Goal: Transaction & Acquisition: Purchase product/service

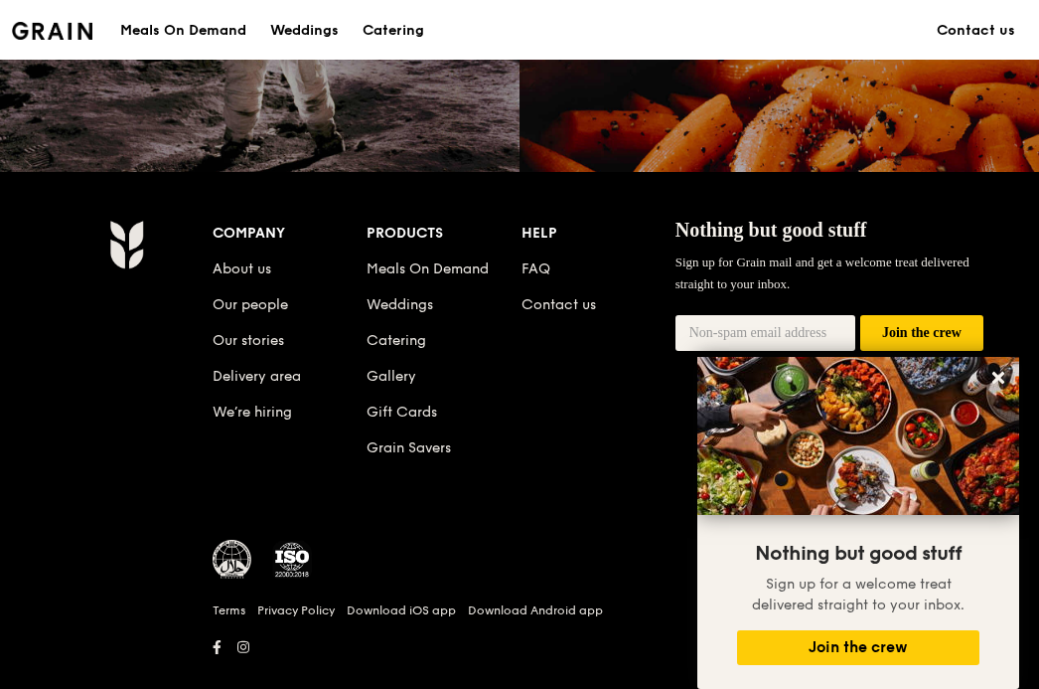
scroll to position [1935, 0]
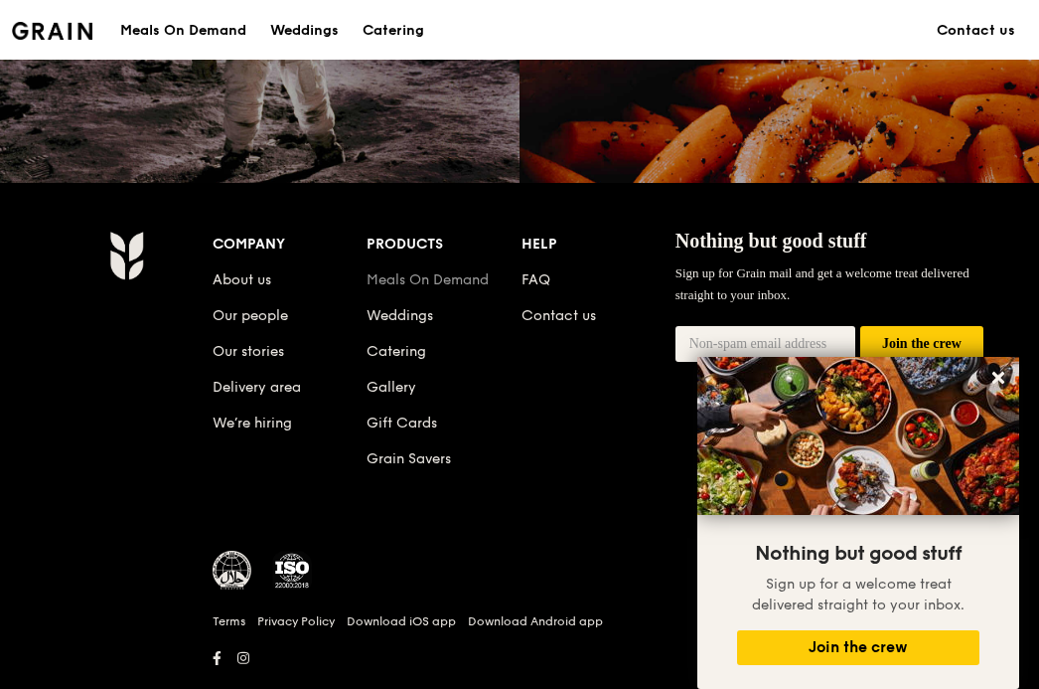
click at [451, 281] on link "Meals On Demand" at bounding box center [428, 279] width 122 height 17
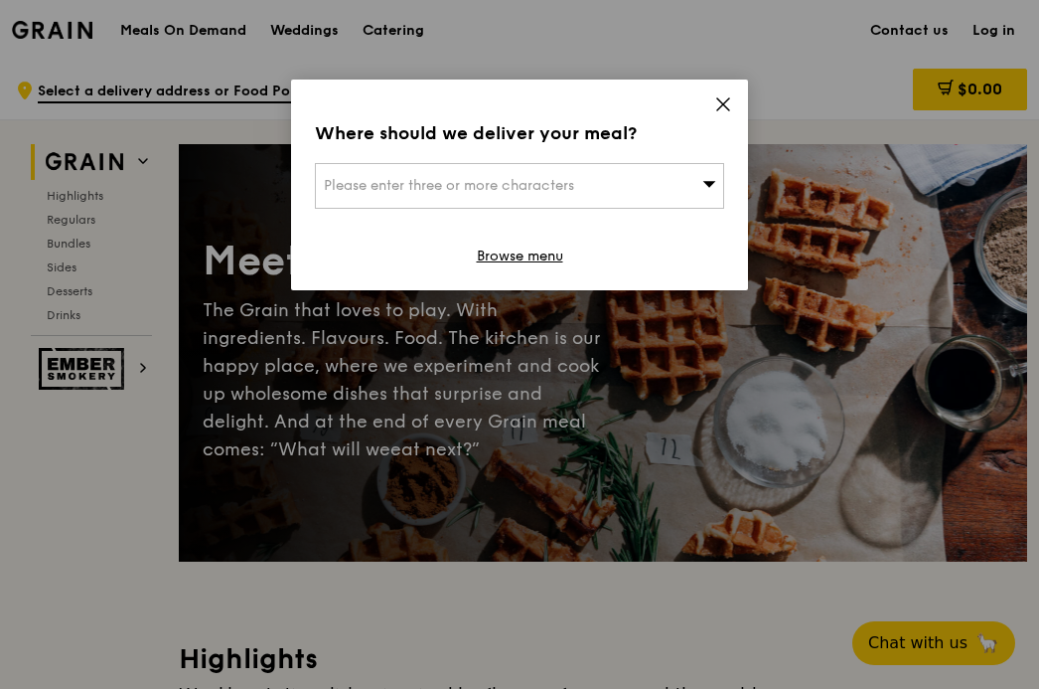
click at [616, 180] on div "Please enter three or more characters" at bounding box center [519, 186] width 409 height 46
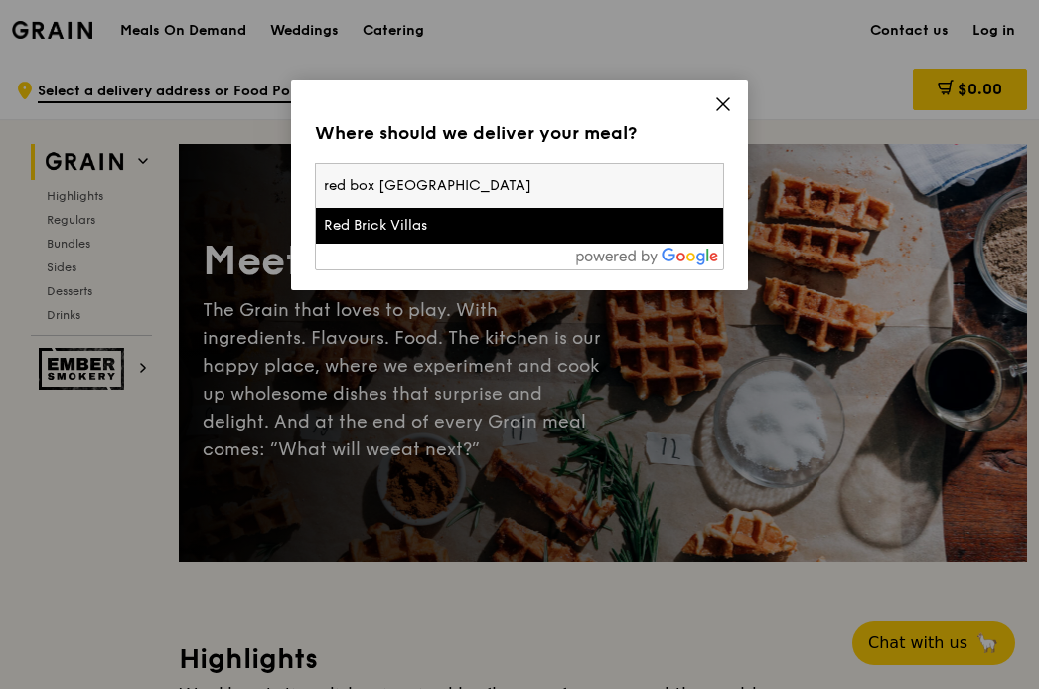
click at [419, 186] on input "red box [GEOGRAPHIC_DATA]" at bounding box center [519, 186] width 407 height 44
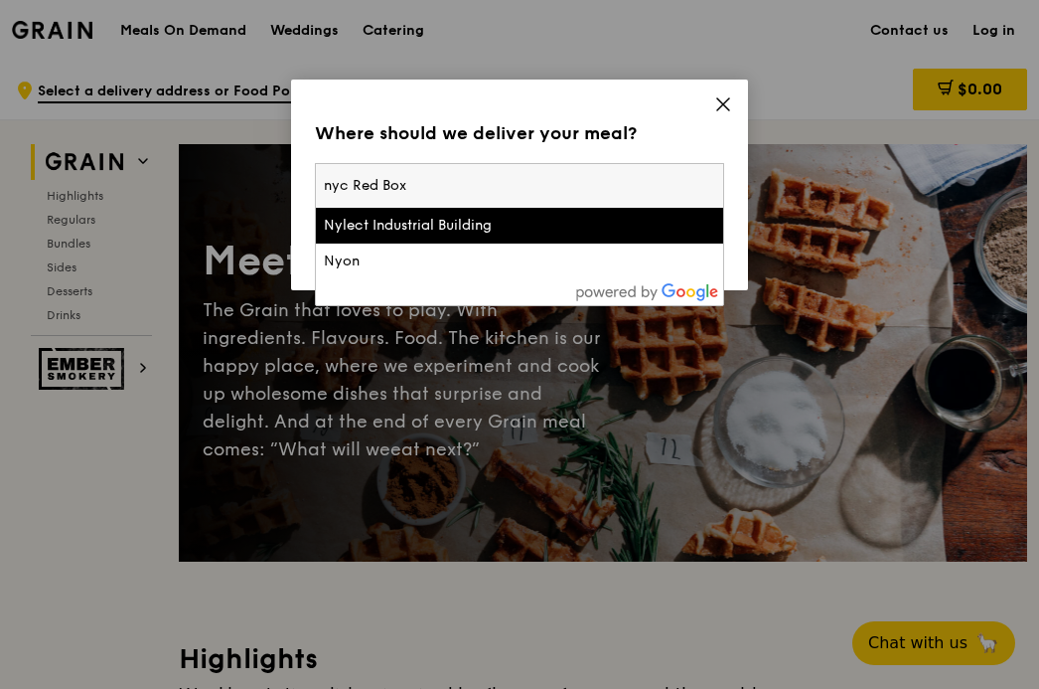
click at [387, 192] on input "nyc Red Box" at bounding box center [519, 186] width 407 height 44
type input "1"
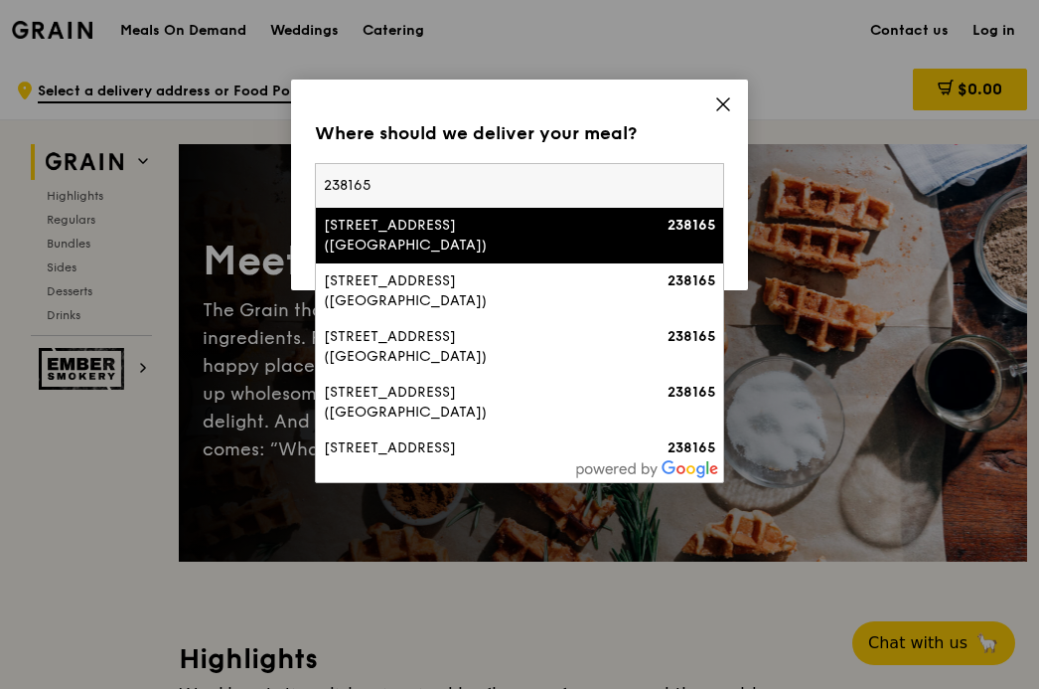
type input "238165"
click at [447, 219] on div "[STREET_ADDRESS] ([GEOGRAPHIC_DATA])" at bounding box center [471, 236] width 294 height 40
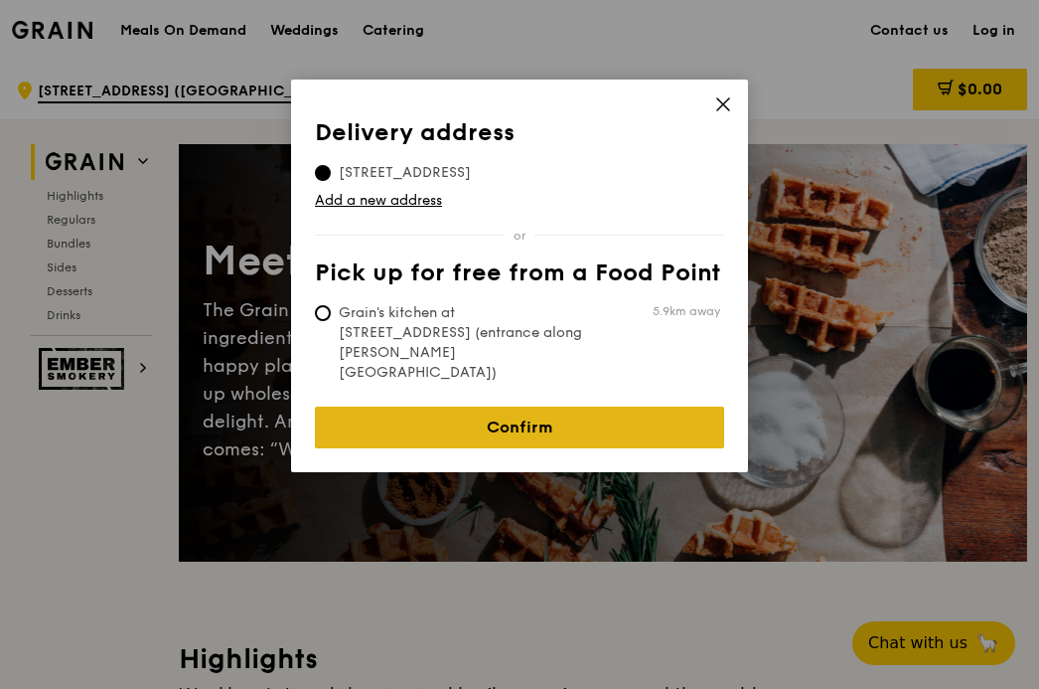
click at [495, 406] on link "Confirm" at bounding box center [519, 427] width 409 height 42
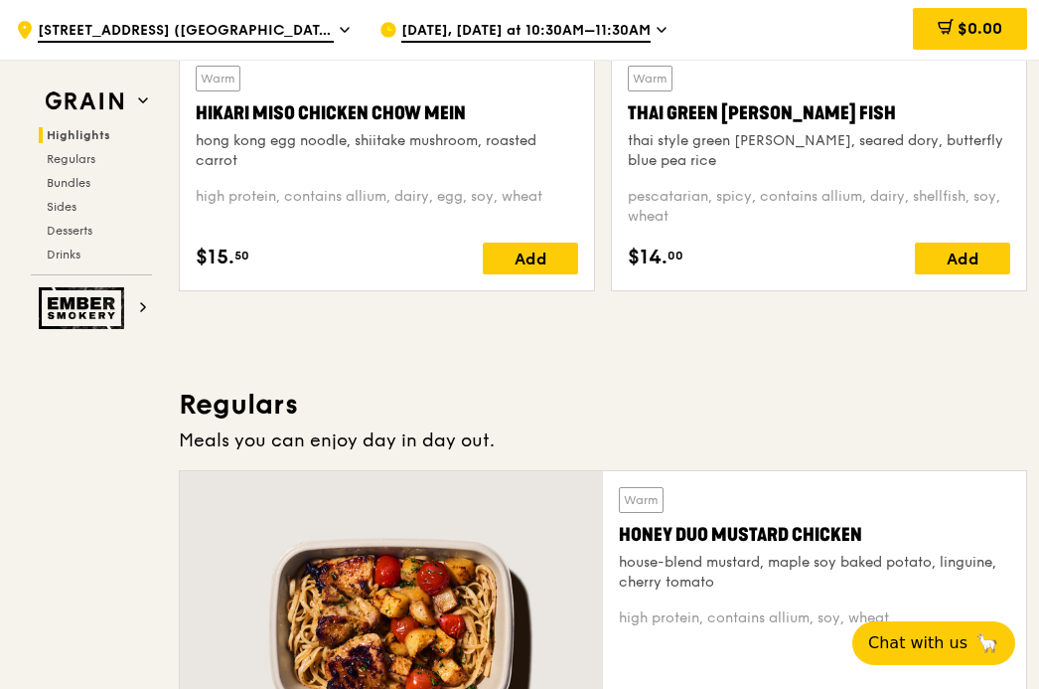
scroll to position [777, 0]
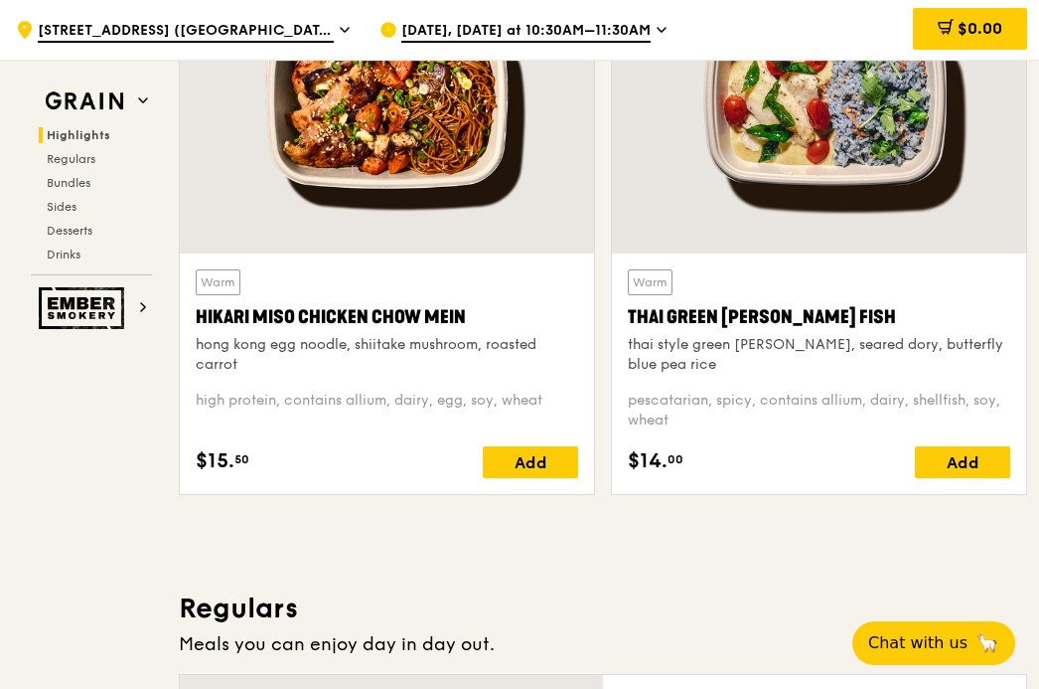
click at [614, 33] on span "[DATE], [DATE] at 10:30AM–11:30AM" at bounding box center [525, 32] width 249 height 22
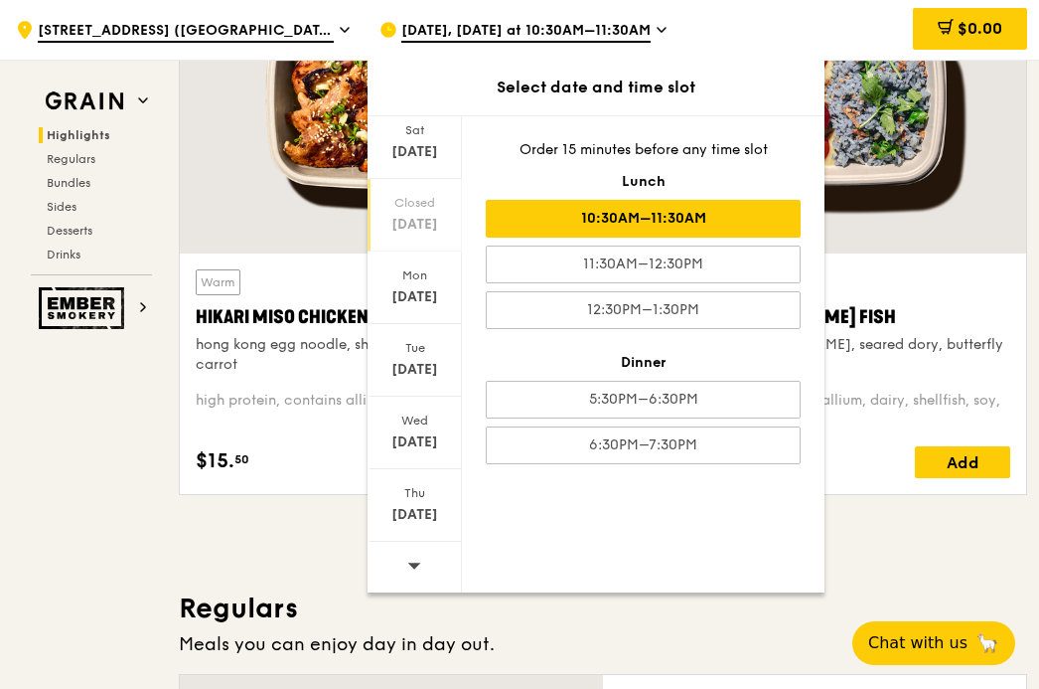
scroll to position [807, 0]
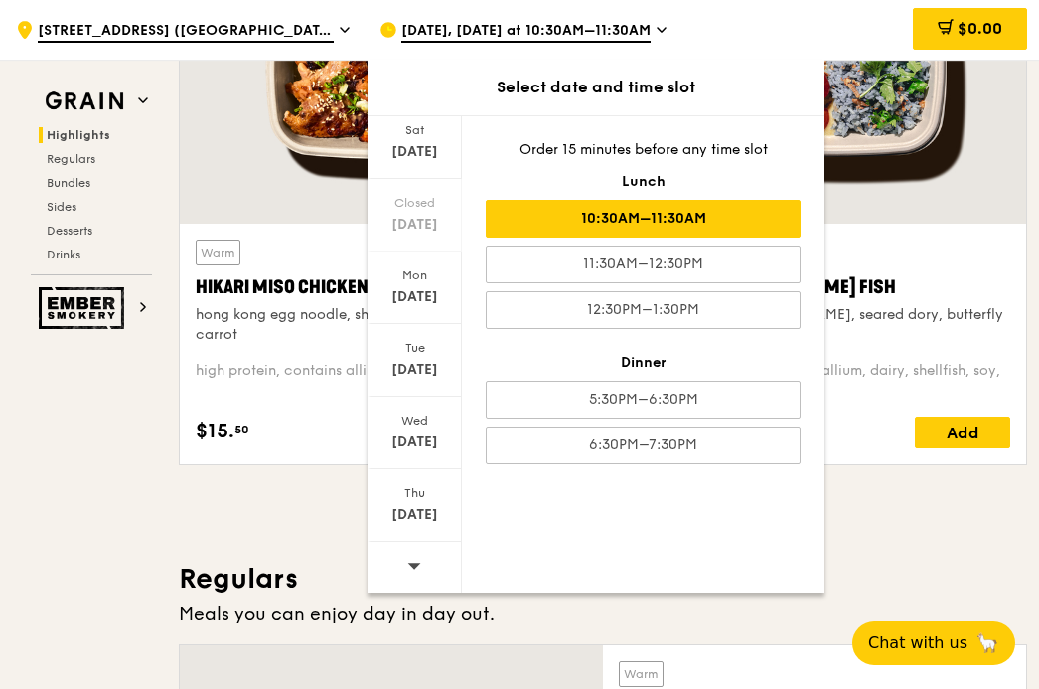
click at [408, 565] on icon at bounding box center [414, 564] width 14 height 15
click at [415, 103] on div "Select date and time slot" at bounding box center [596, 88] width 457 height 56
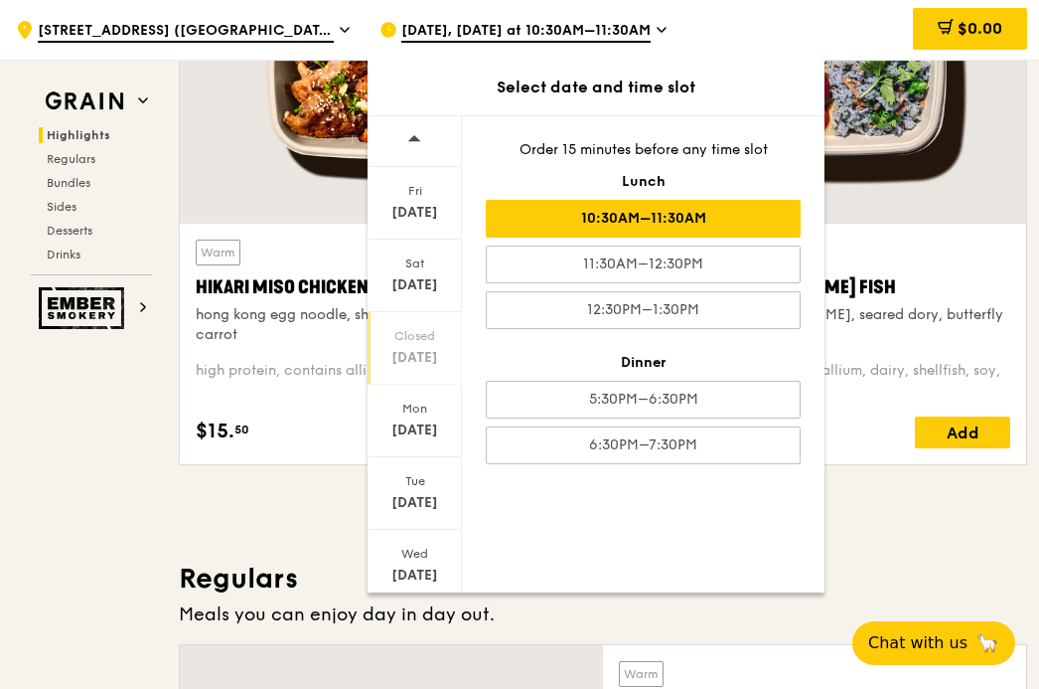
scroll to position [0, 0]
click at [415, 144] on icon at bounding box center [414, 139] width 14 height 15
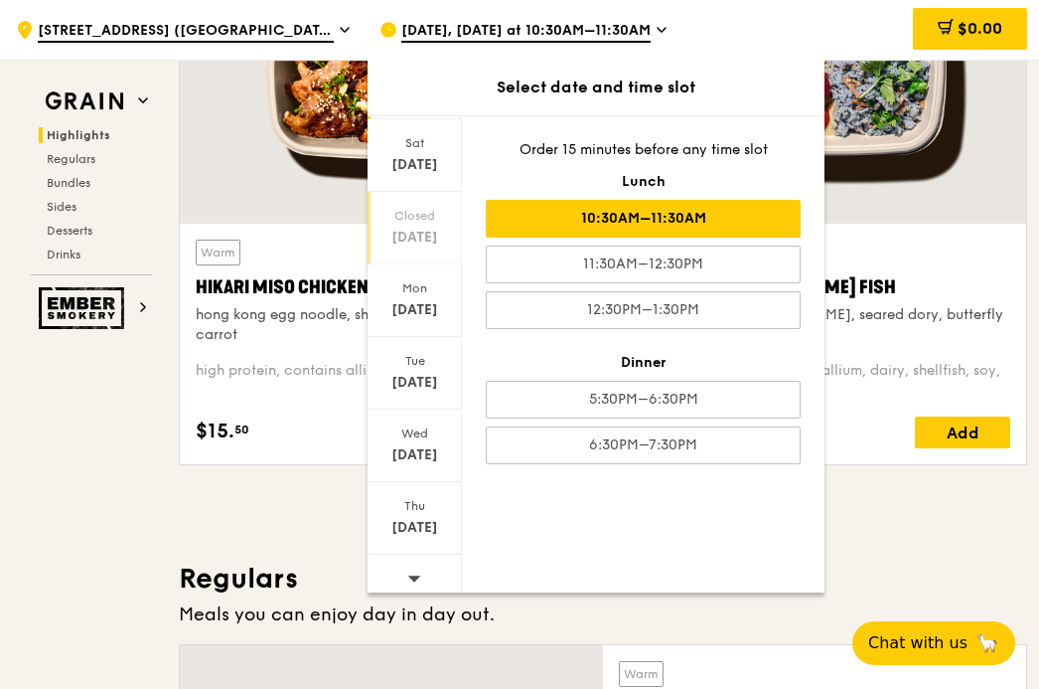
scroll to position [134, 0]
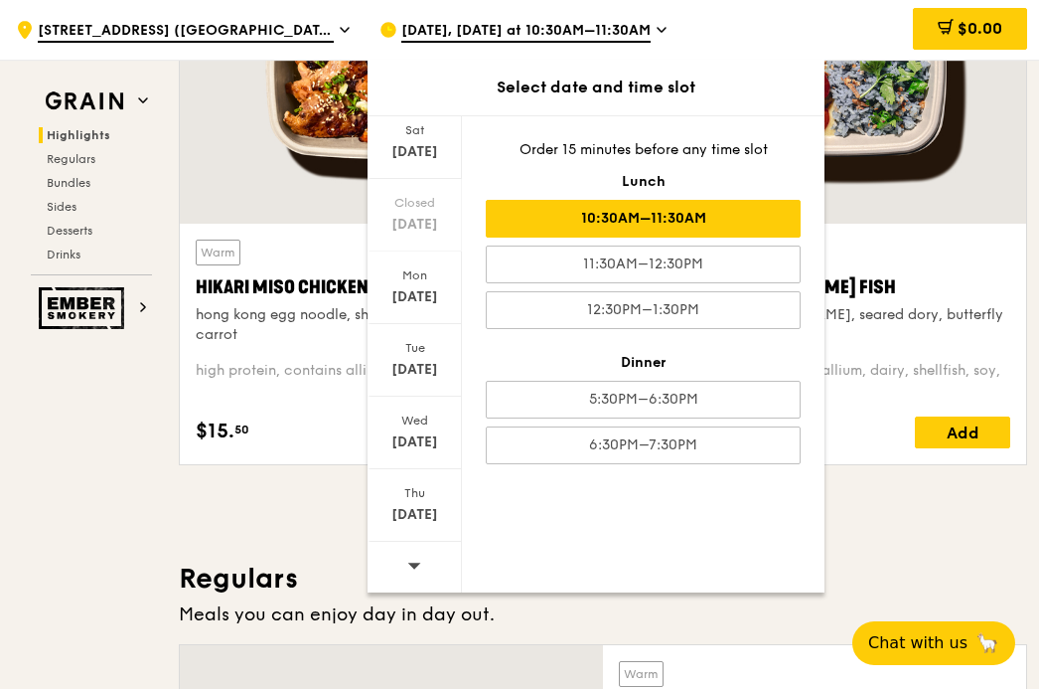
click at [413, 549] on span at bounding box center [414, 564] width 14 height 47
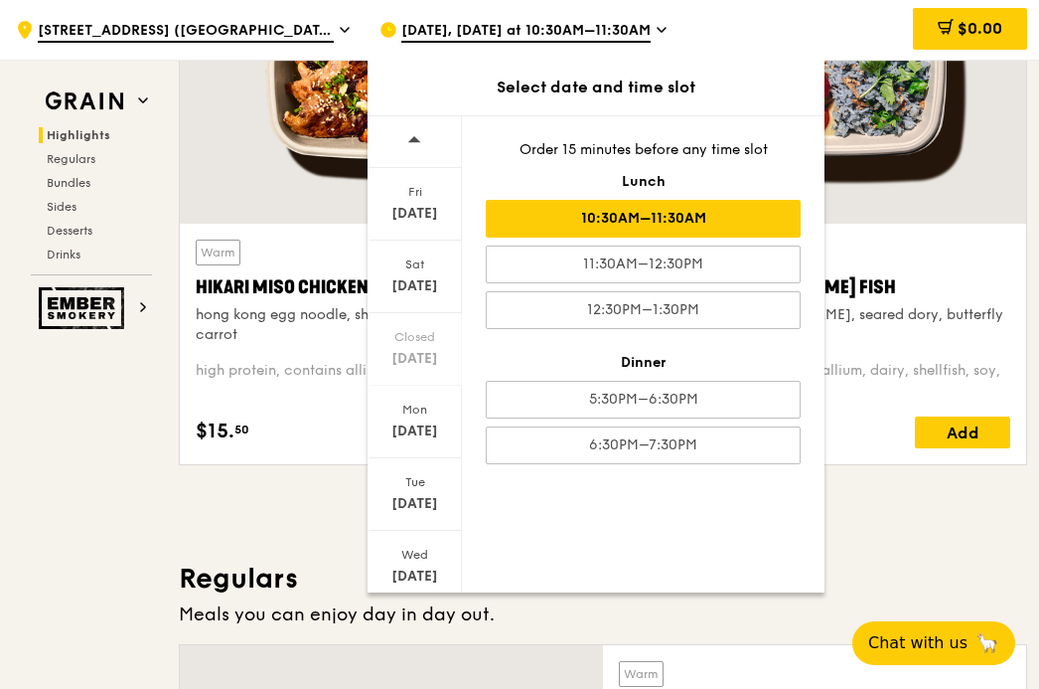
click at [412, 134] on icon at bounding box center [414, 139] width 14 height 15
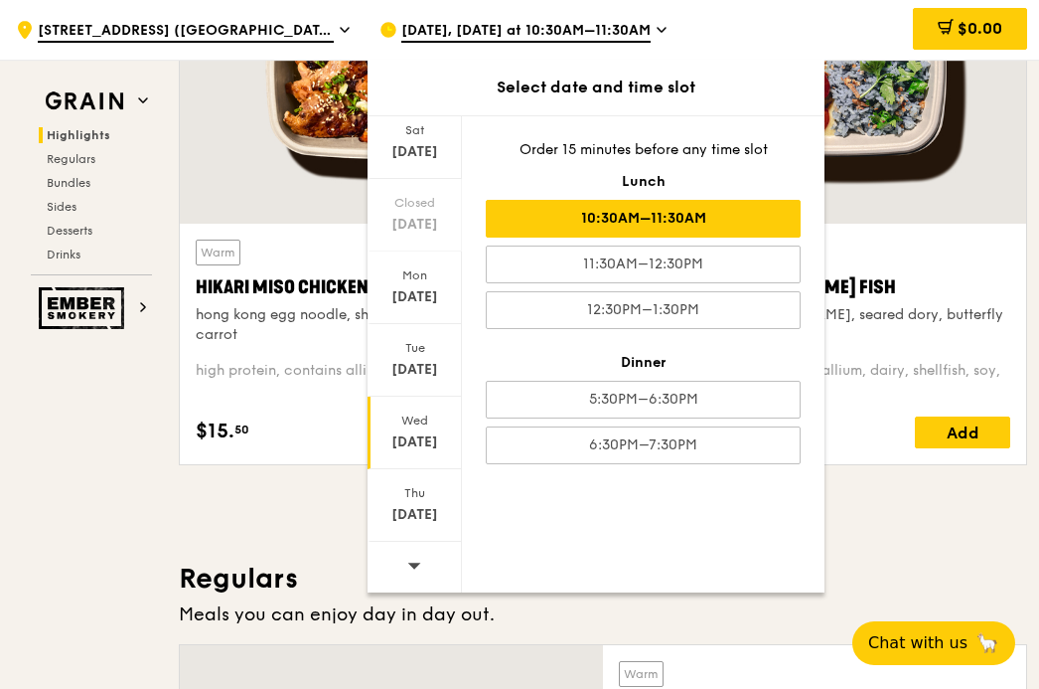
click at [418, 431] on div "[DATE]" at bounding box center [415, 432] width 94 height 73
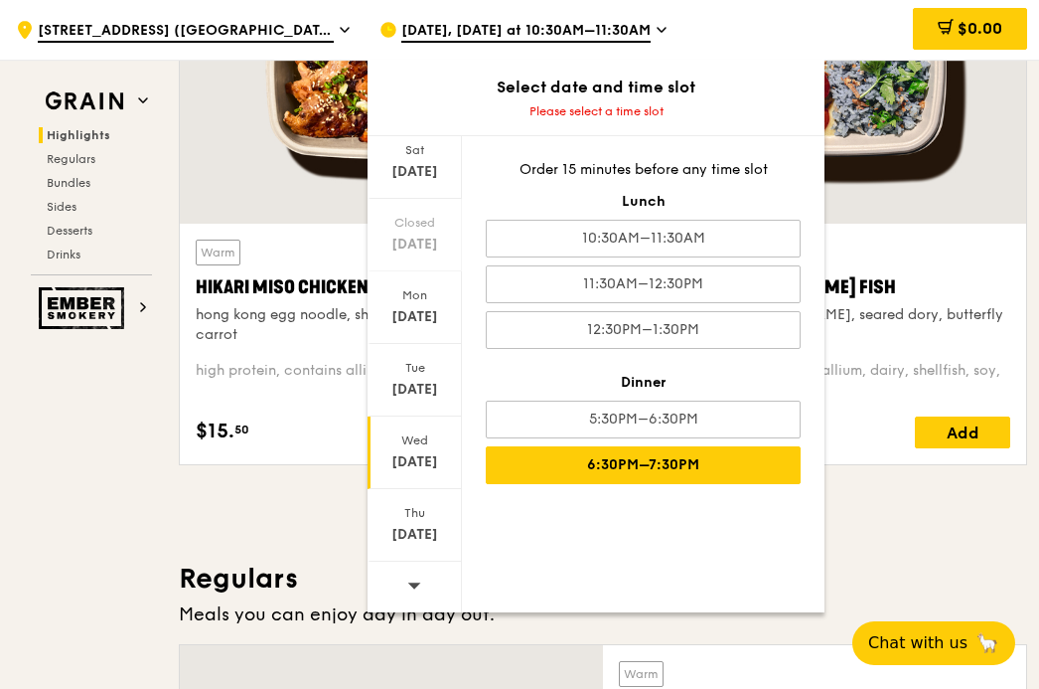
click at [636, 466] on div "6:30PM–7:30PM" at bounding box center [643, 465] width 315 height 38
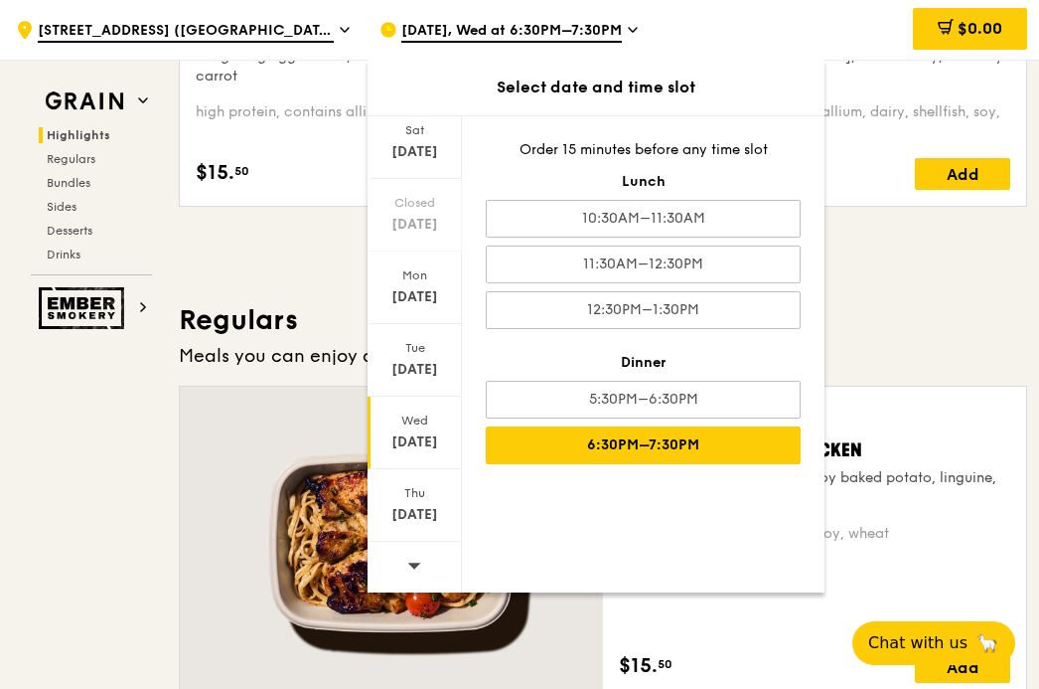
scroll to position [1172, 0]
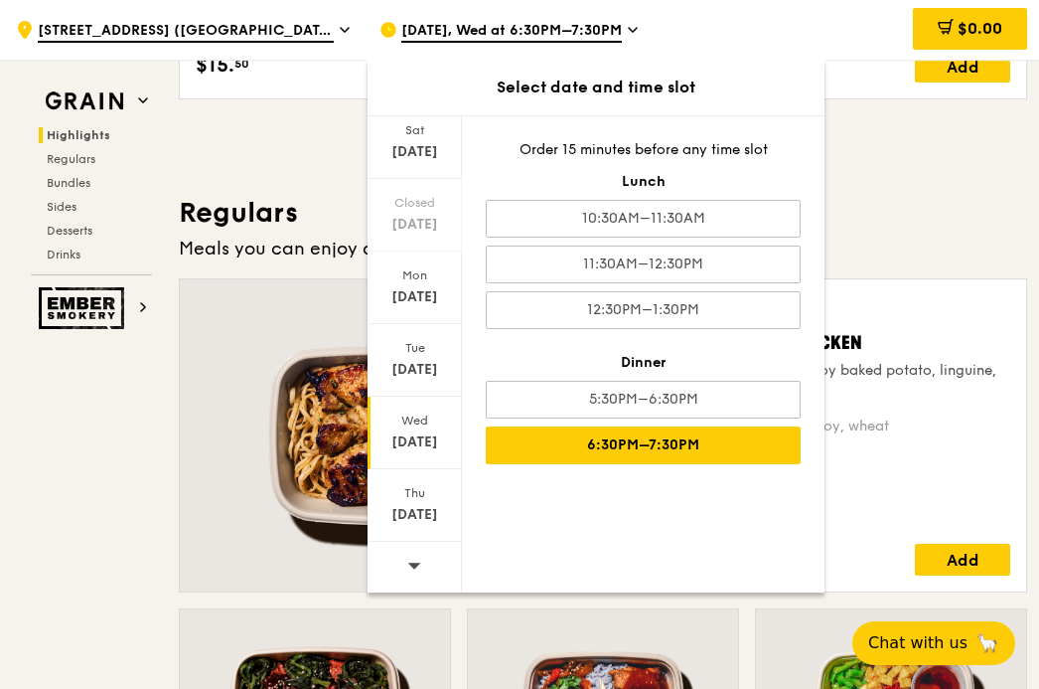
click at [881, 240] on div "Meals you can enjoy day in day out." at bounding box center [603, 248] width 849 height 28
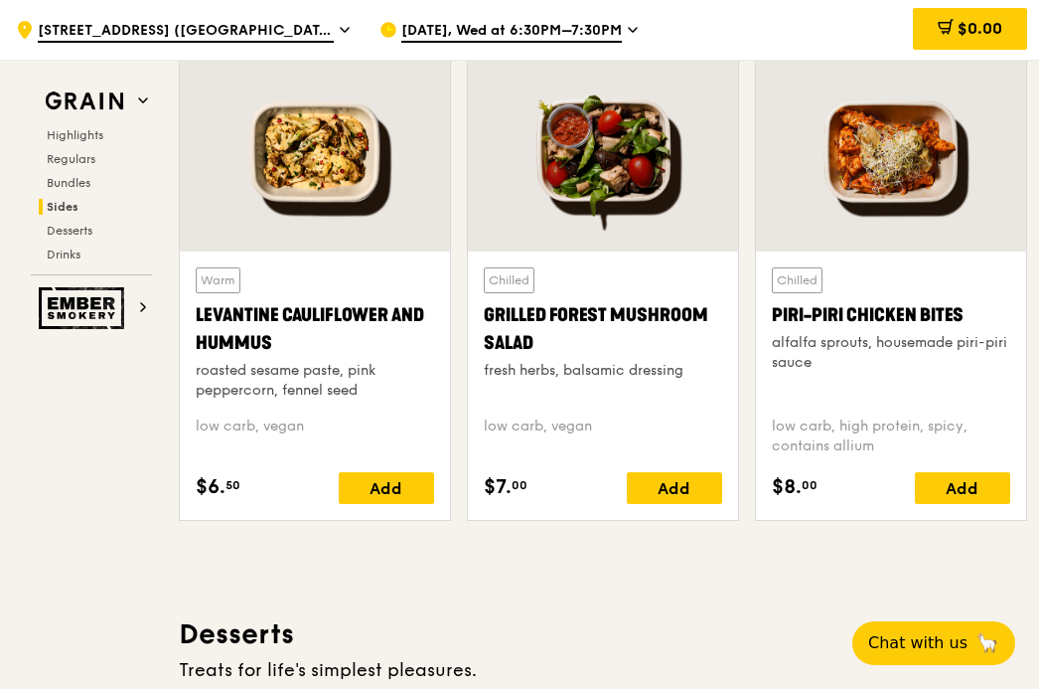
scroll to position [5384, 0]
